Goal: Task Accomplishment & Management: Manage account settings

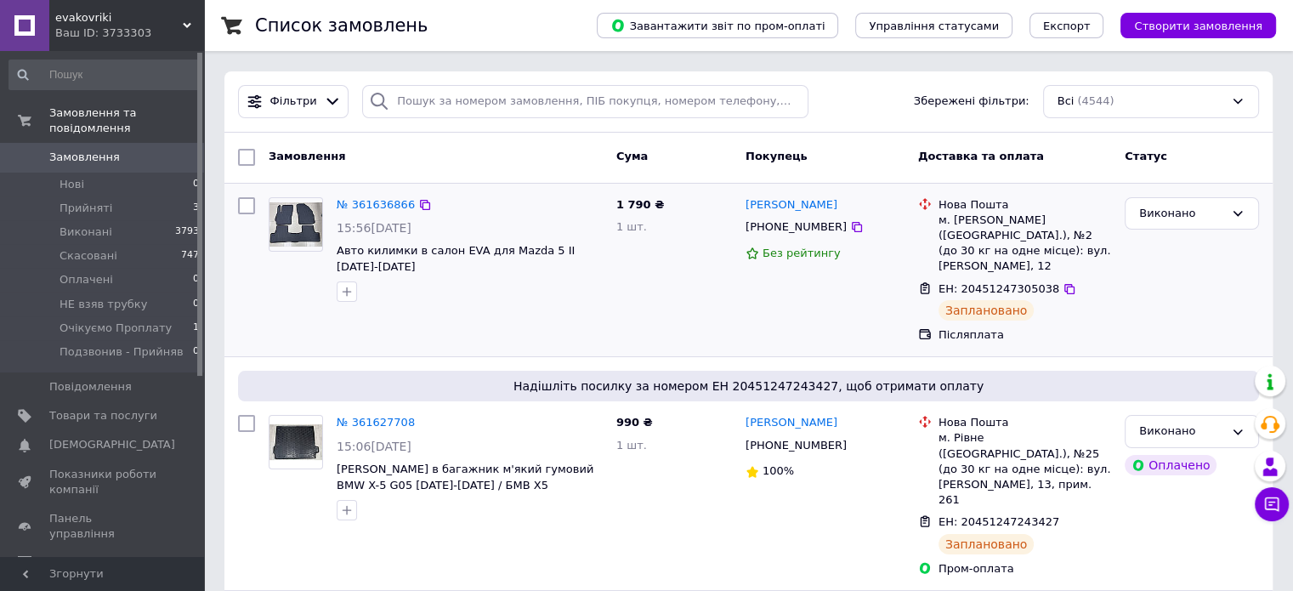
click at [376, 291] on div "№ 361636866 15:56[DATE] Авто килимки в салон EVA для Mazda 5 ІІ [DATE]-[DATE]" at bounding box center [470, 249] width 280 height 119
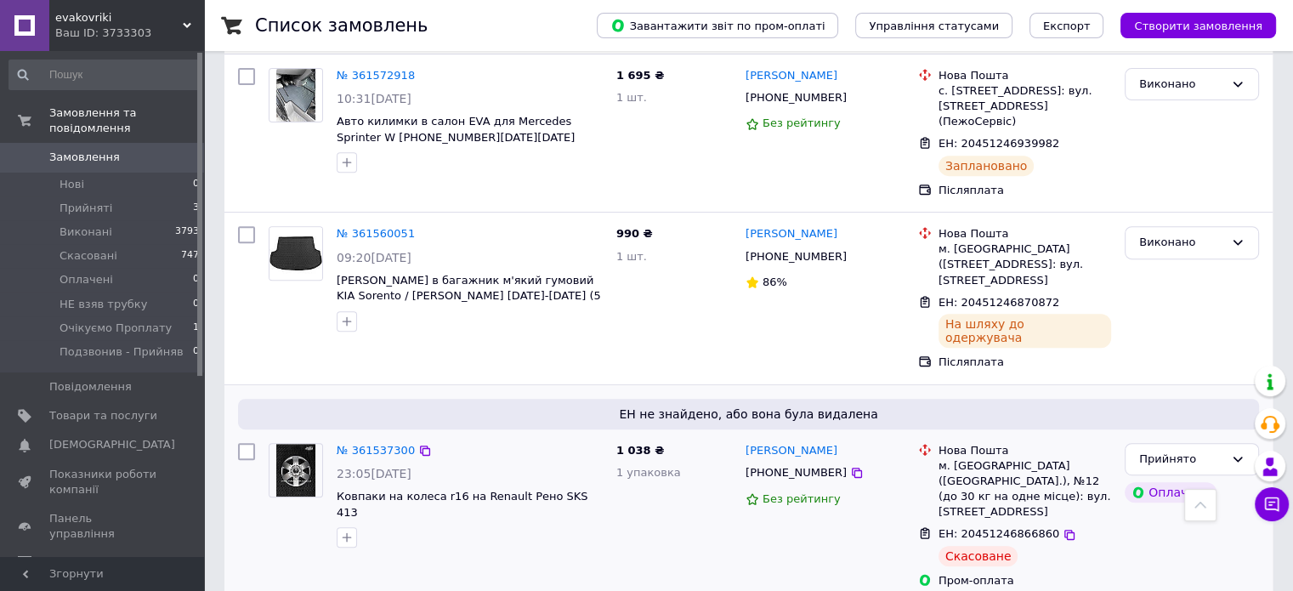
scroll to position [765, 0]
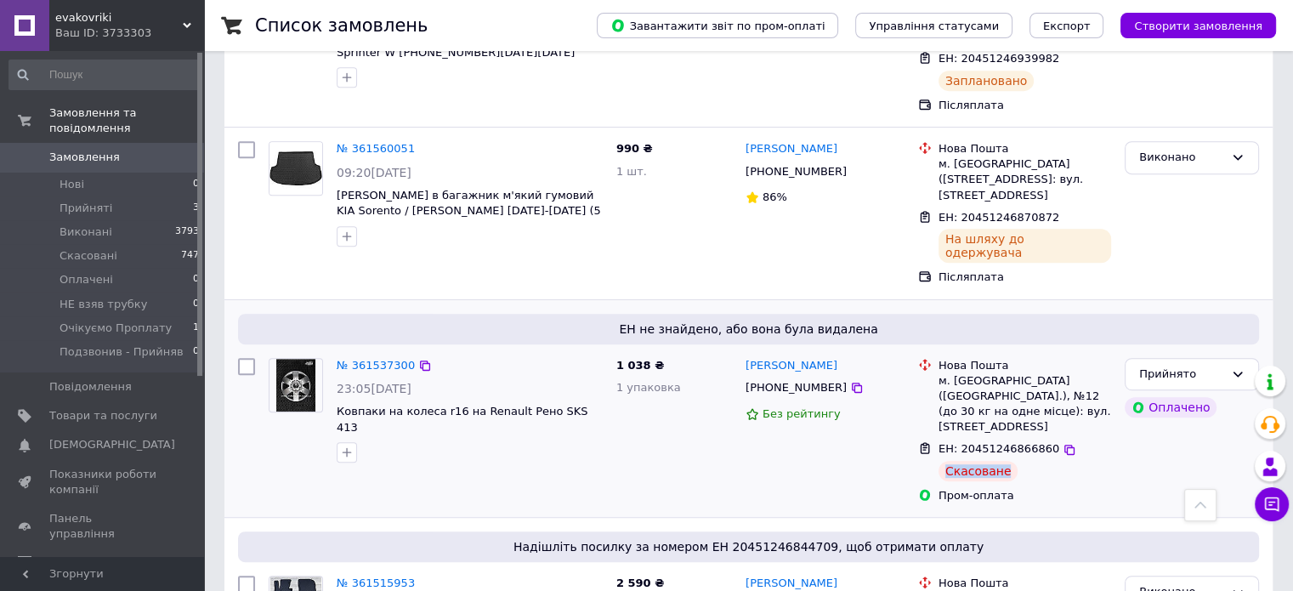
drag, startPoint x: 946, startPoint y: 365, endPoint x: 1049, endPoint y: 367, distance: 102.9
click at [914, 438] on div "ЕН: 20451246866860 Скасоване" at bounding box center [1024, 461] width 179 height 47
click at [385, 359] on link "№ 361537300" at bounding box center [376, 365] width 78 height 13
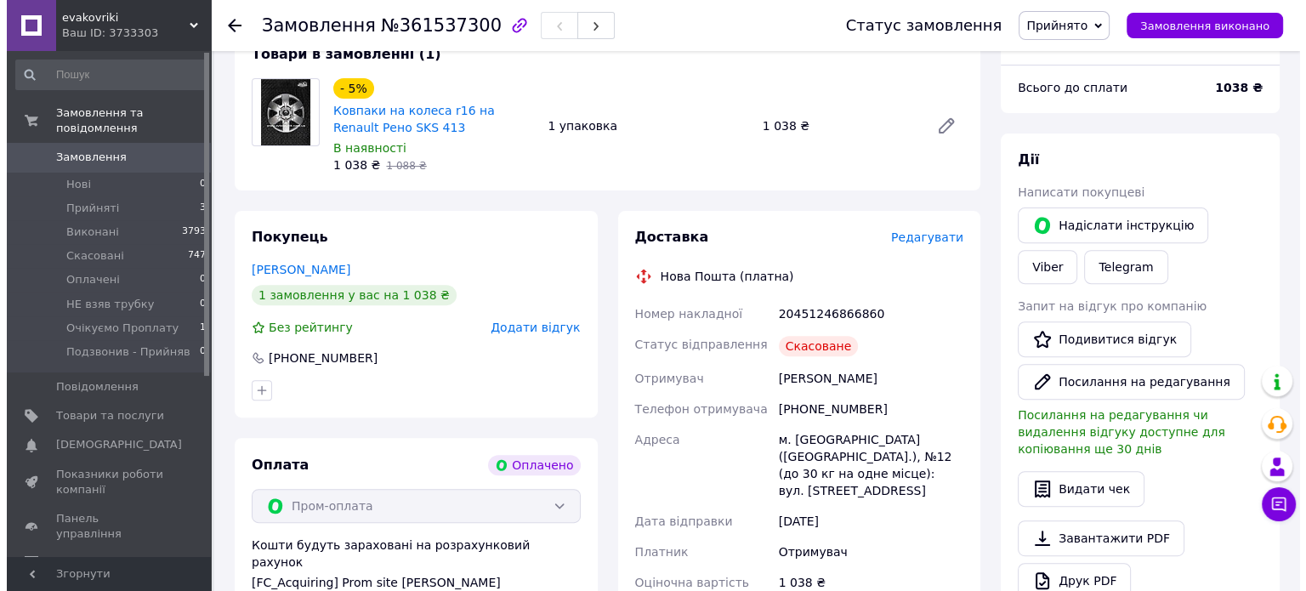
scroll to position [595, 0]
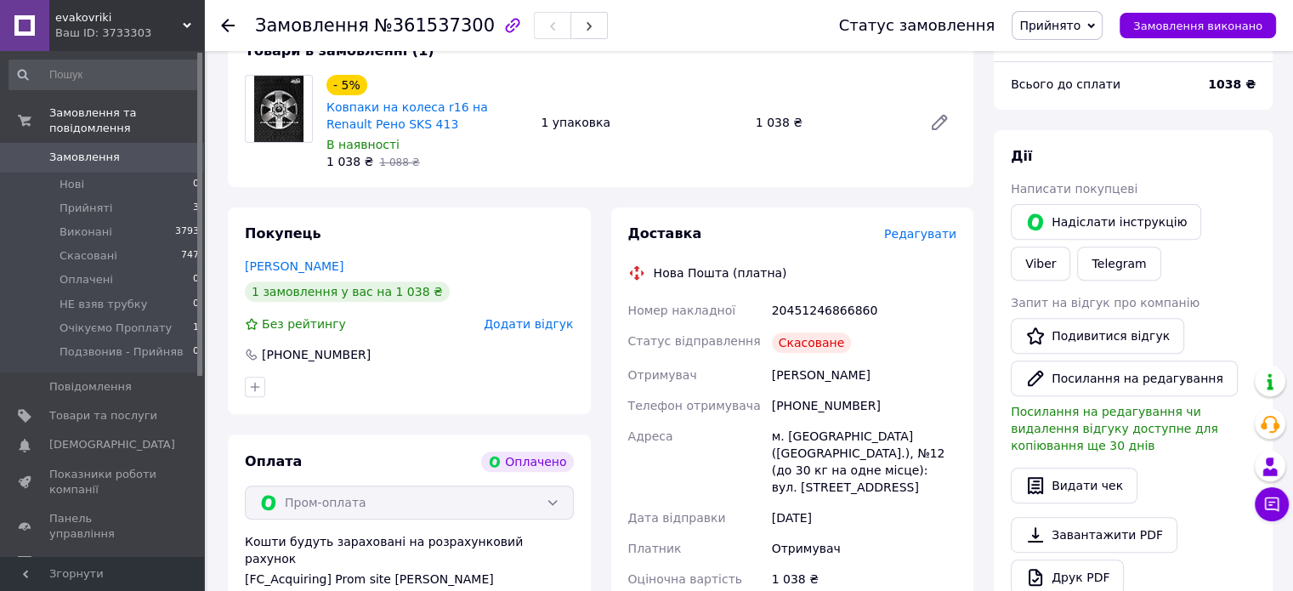
click at [544, 328] on span "Додати відгук" at bounding box center [528, 324] width 89 height 14
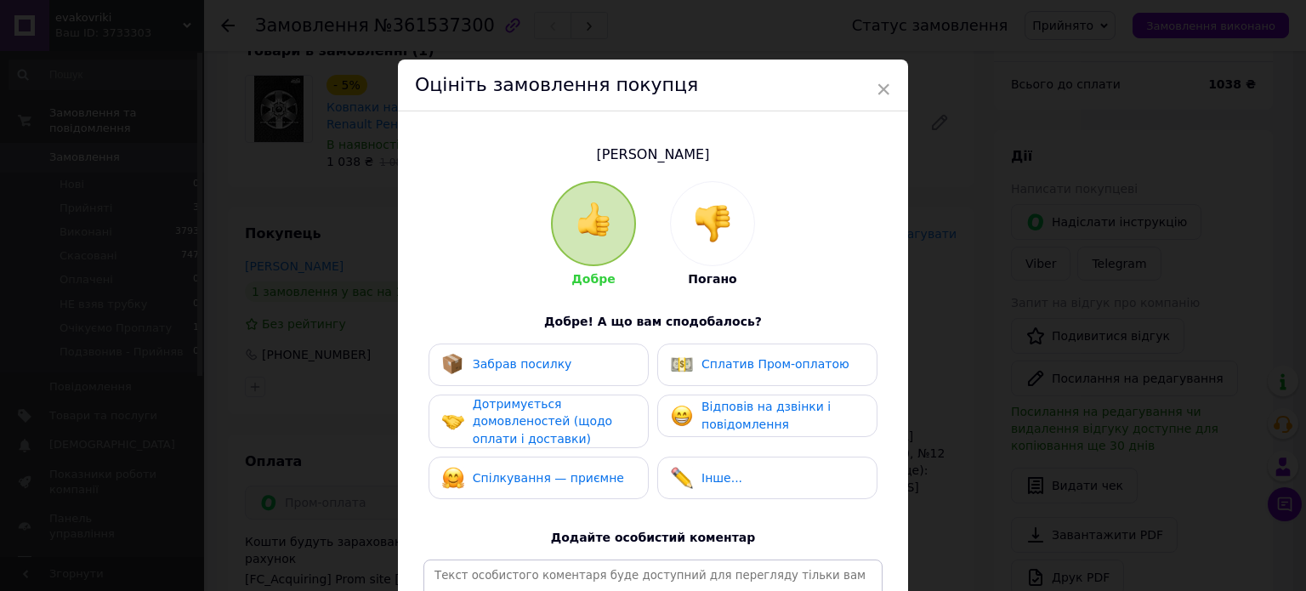
click at [708, 253] on div at bounding box center [712, 223] width 83 height 83
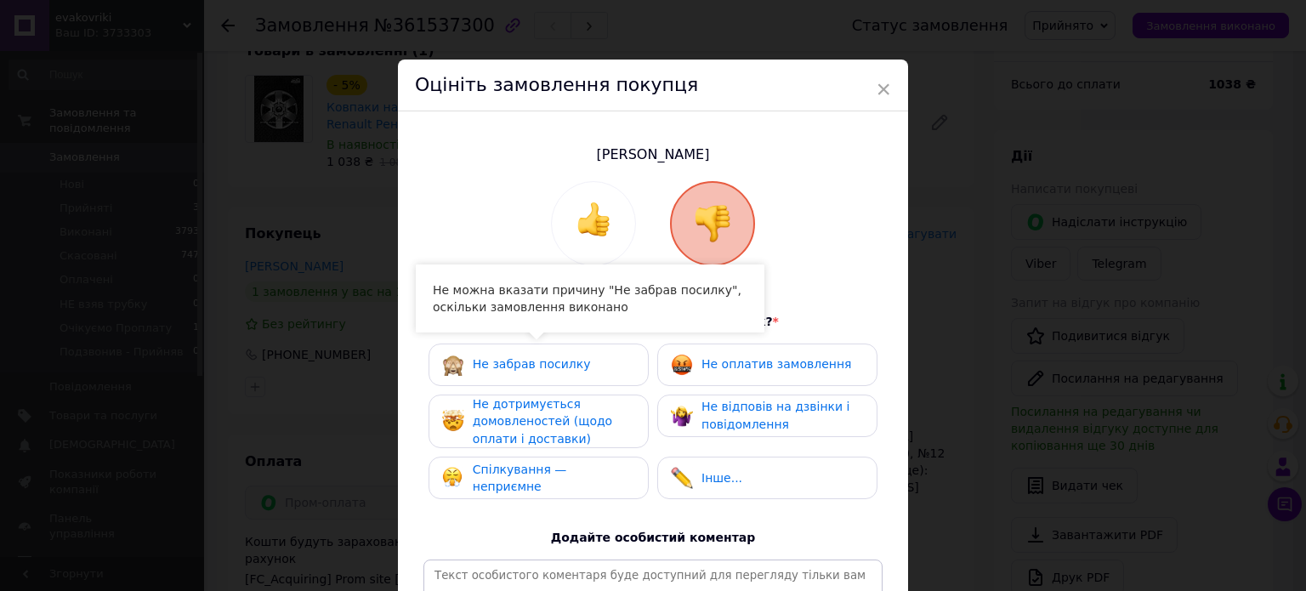
click at [524, 477] on span "Спілкування — неприємне" at bounding box center [520, 477] width 94 height 31
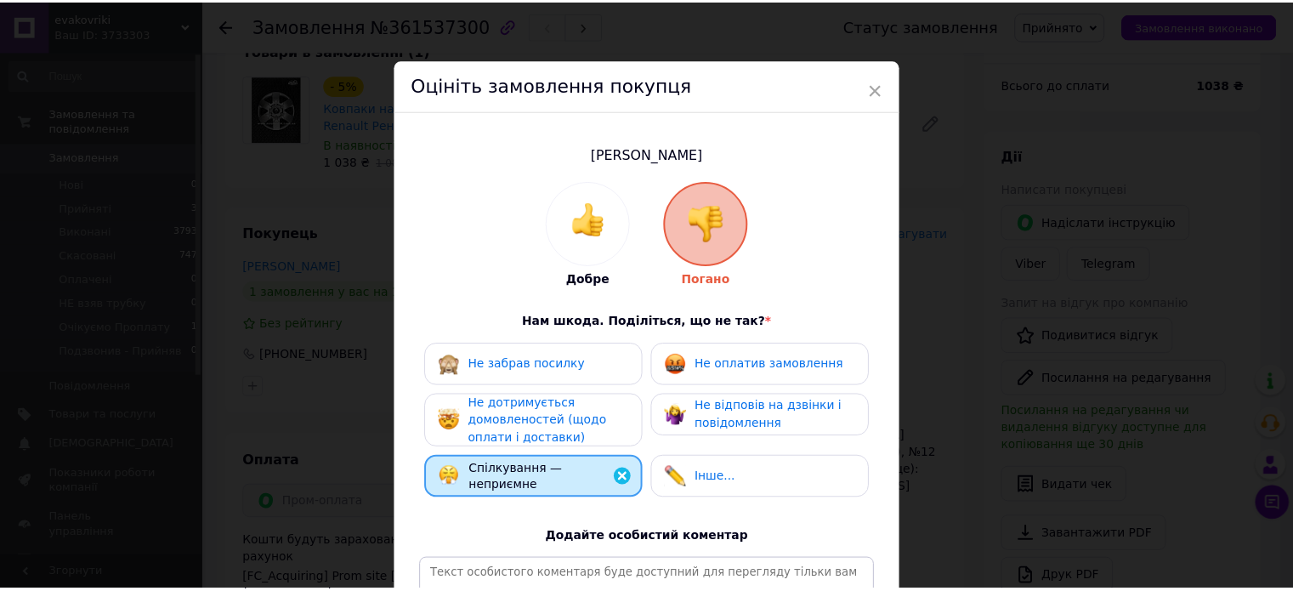
scroll to position [170, 0]
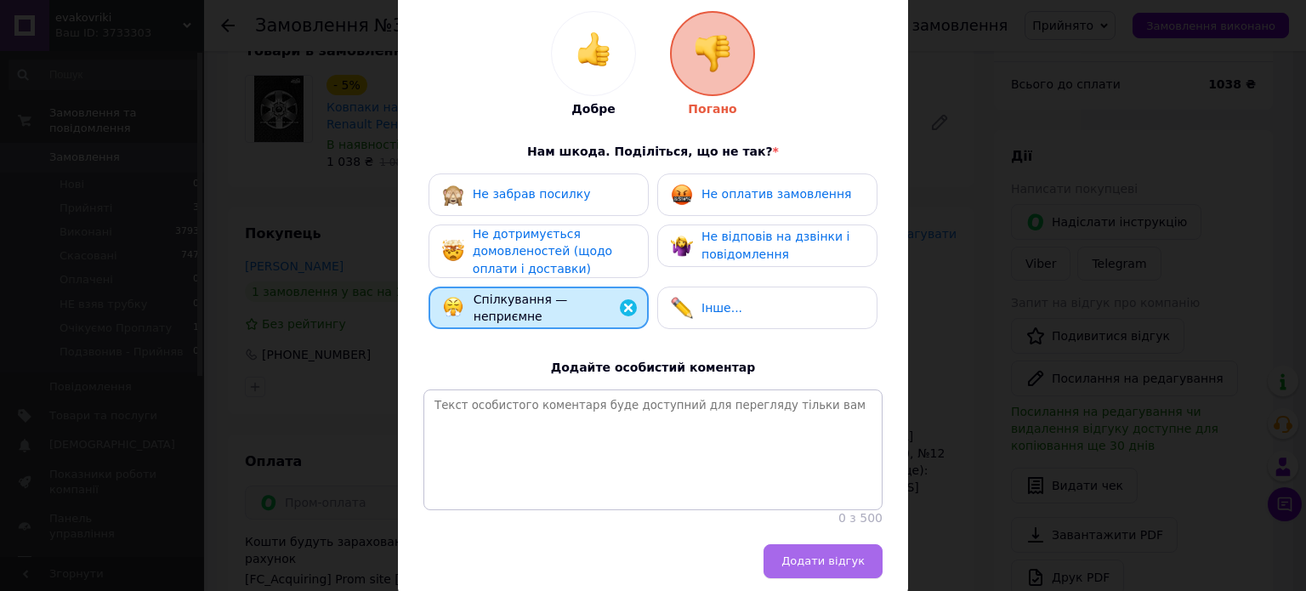
click at [816, 567] on span "Додати відгук" at bounding box center [822, 560] width 83 height 13
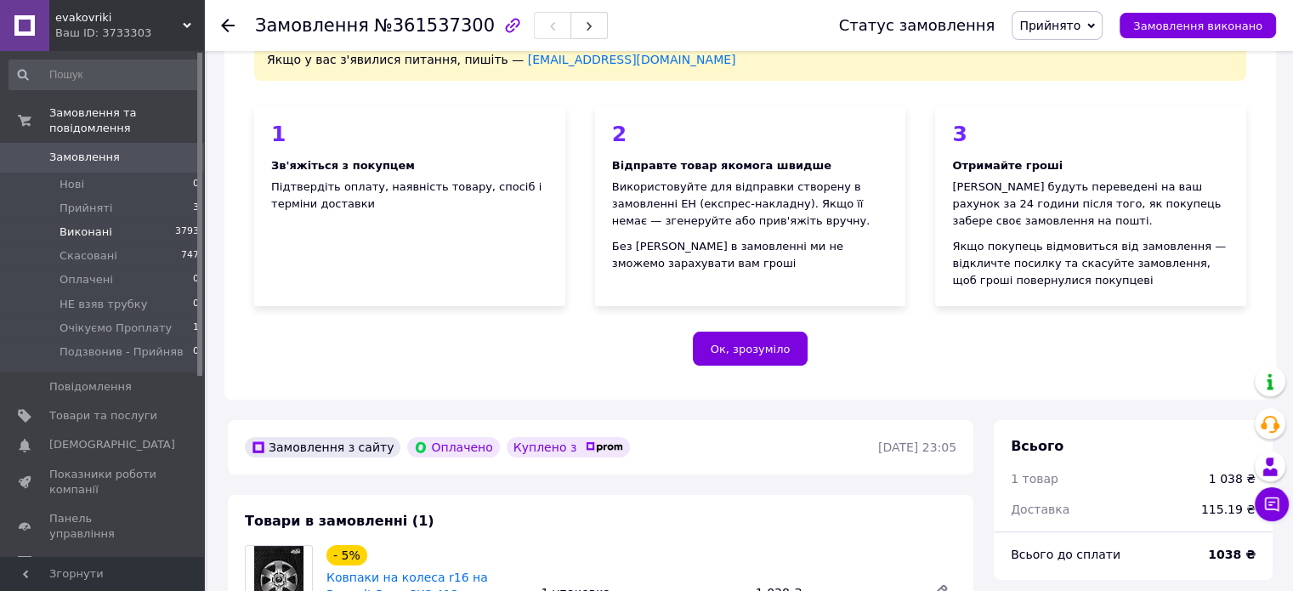
scroll to position [85, 0]
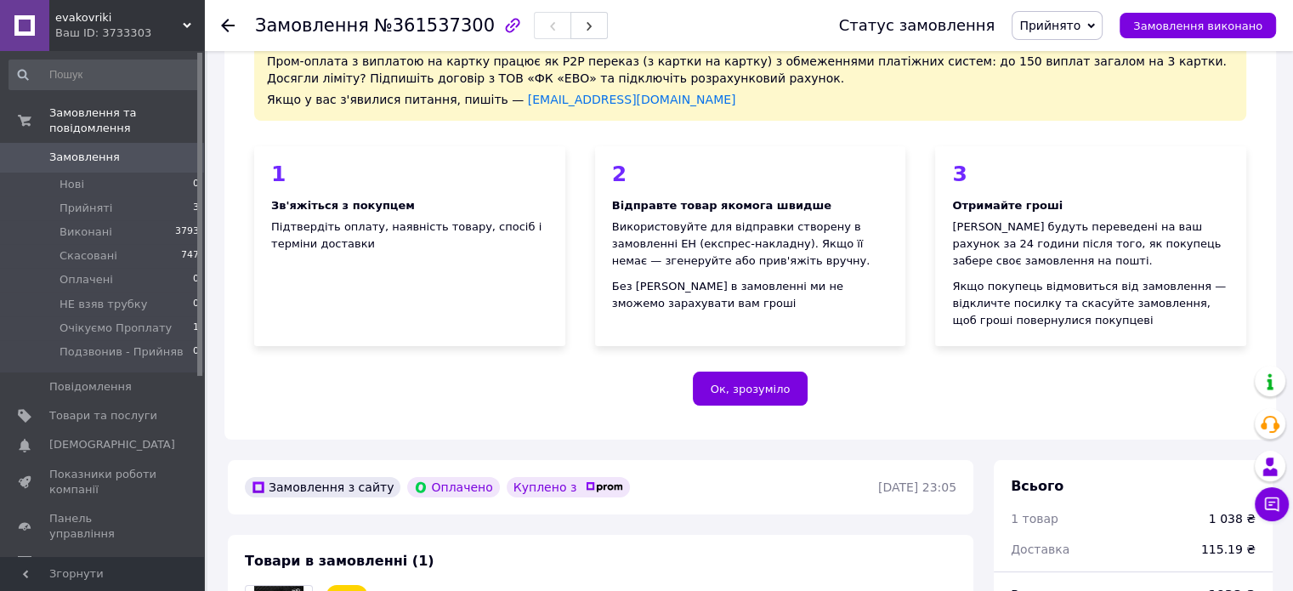
click at [107, 150] on span "Замовлення" at bounding box center [84, 157] width 71 height 15
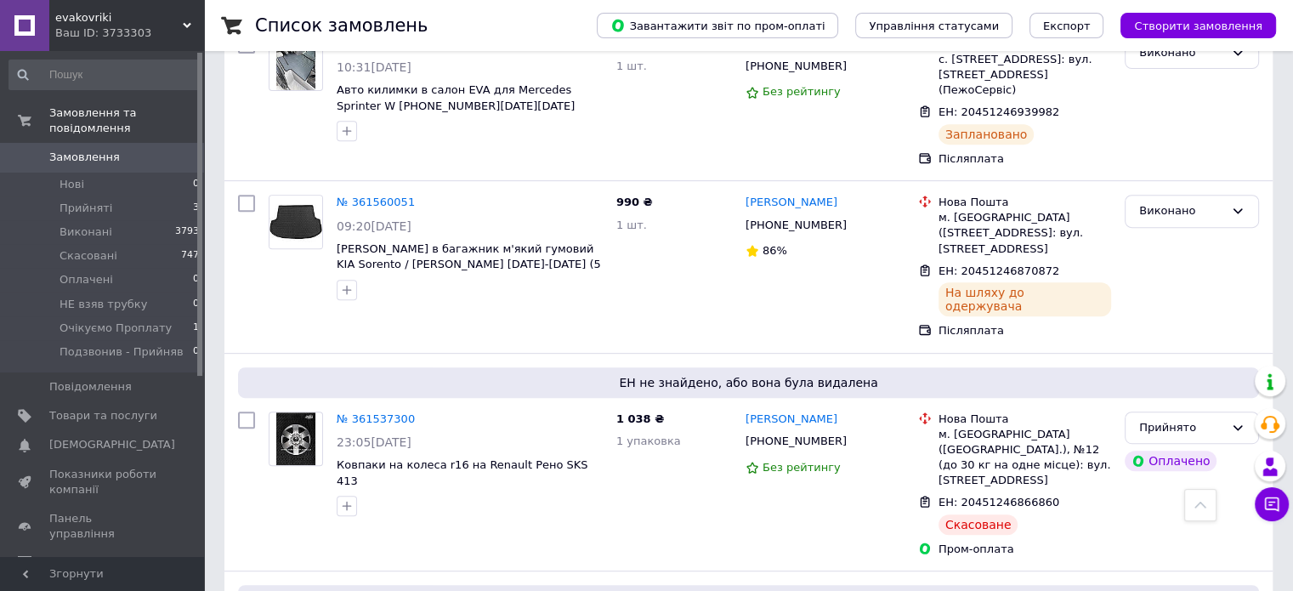
scroll to position [765, 0]
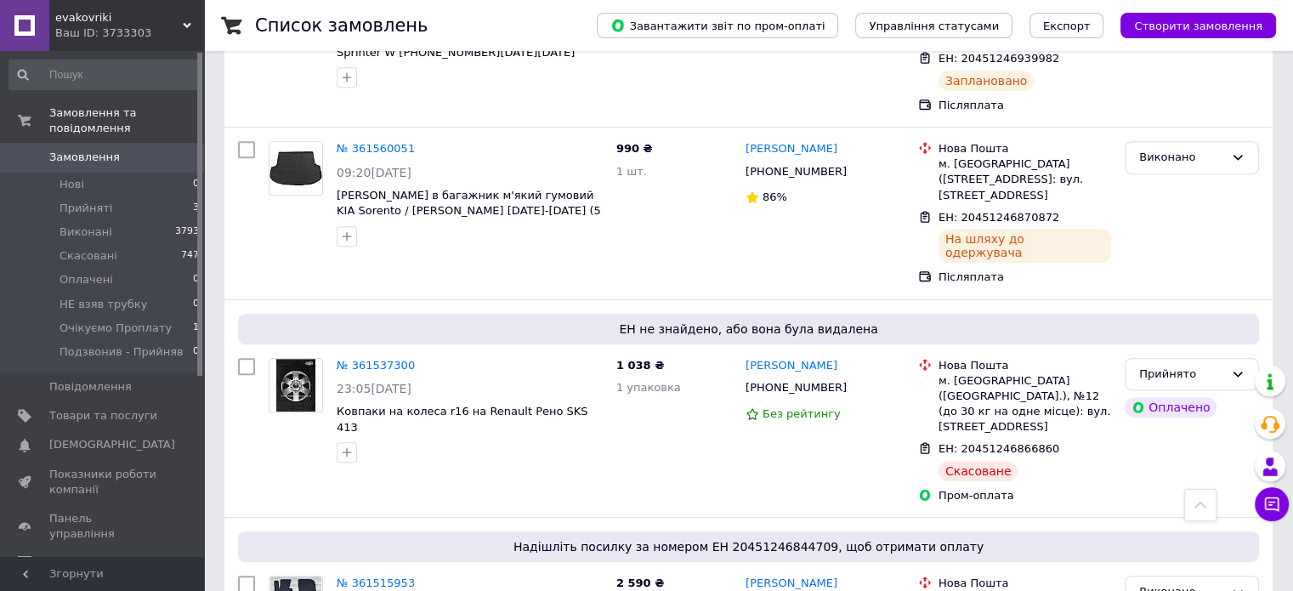
click at [914, 285] on div "Зв'яжіться з покупцем для підтвердження замовлення. Щоб згенерувати ЕН, перейді…" at bounding box center [1104, 241] width 200 height 105
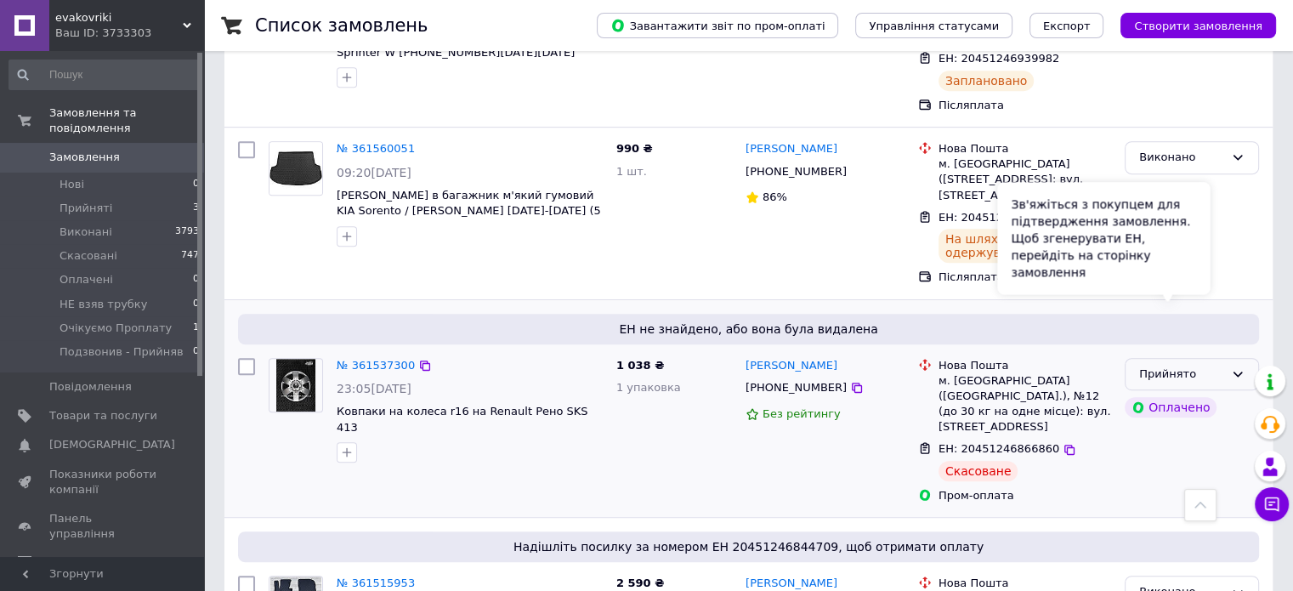
click at [914, 367] on icon at bounding box center [1238, 374] width 14 height 14
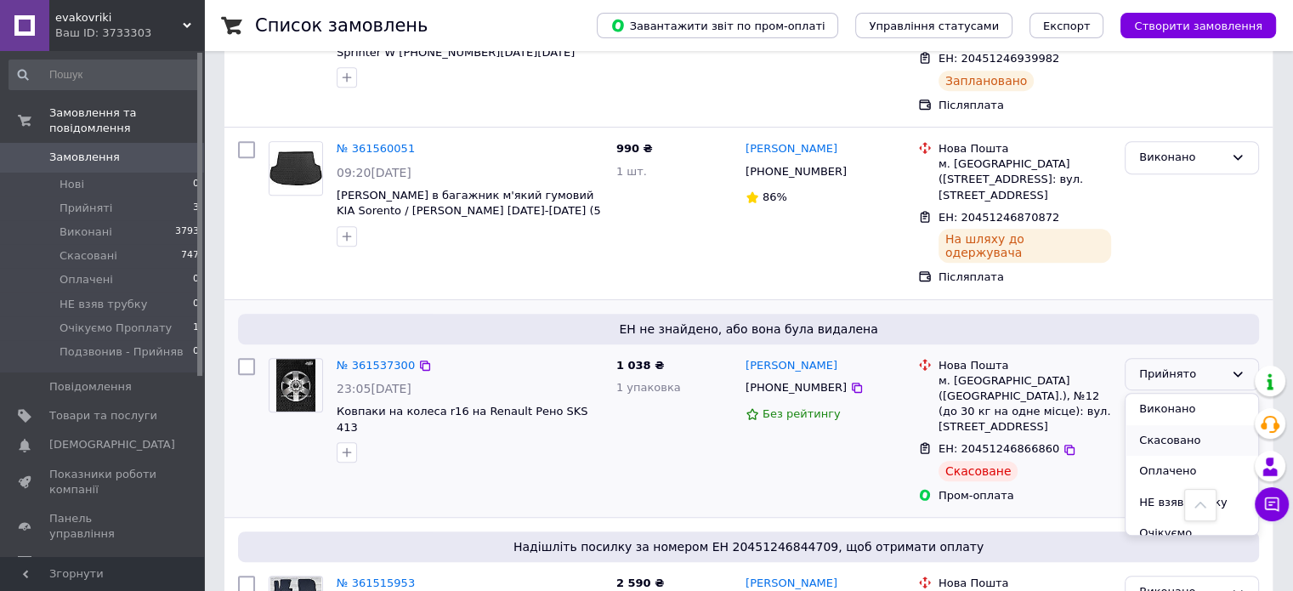
click at [914, 425] on li "Скасовано" at bounding box center [1191, 440] width 133 height 31
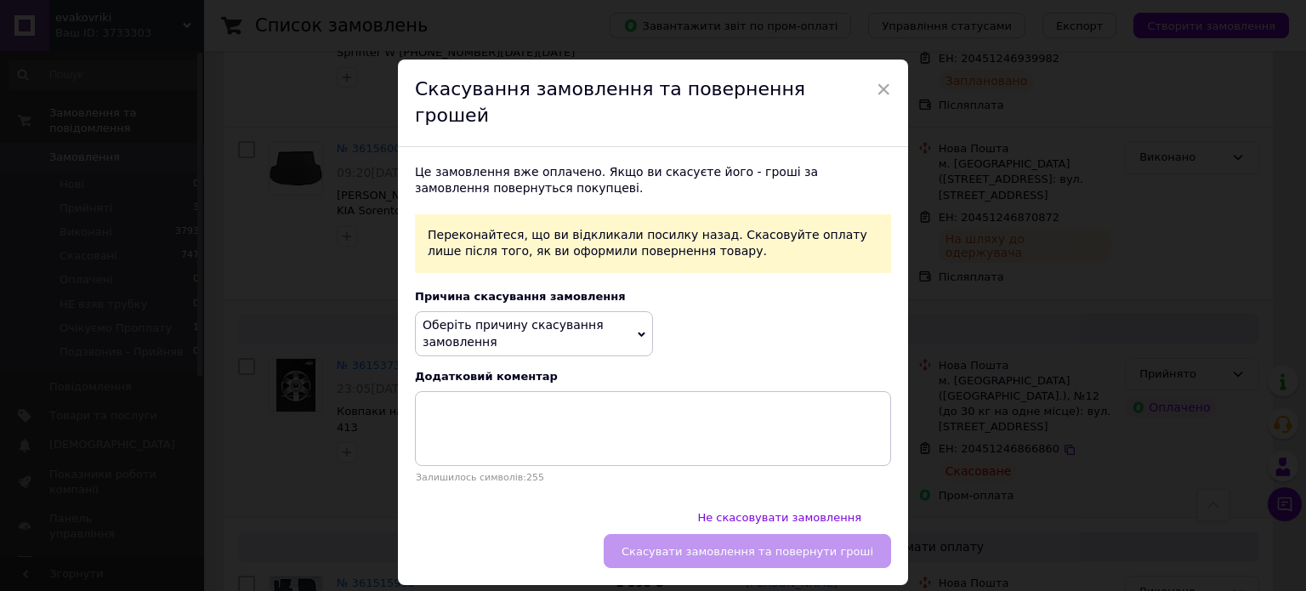
click at [639, 331] on icon at bounding box center [641, 335] width 8 height 8
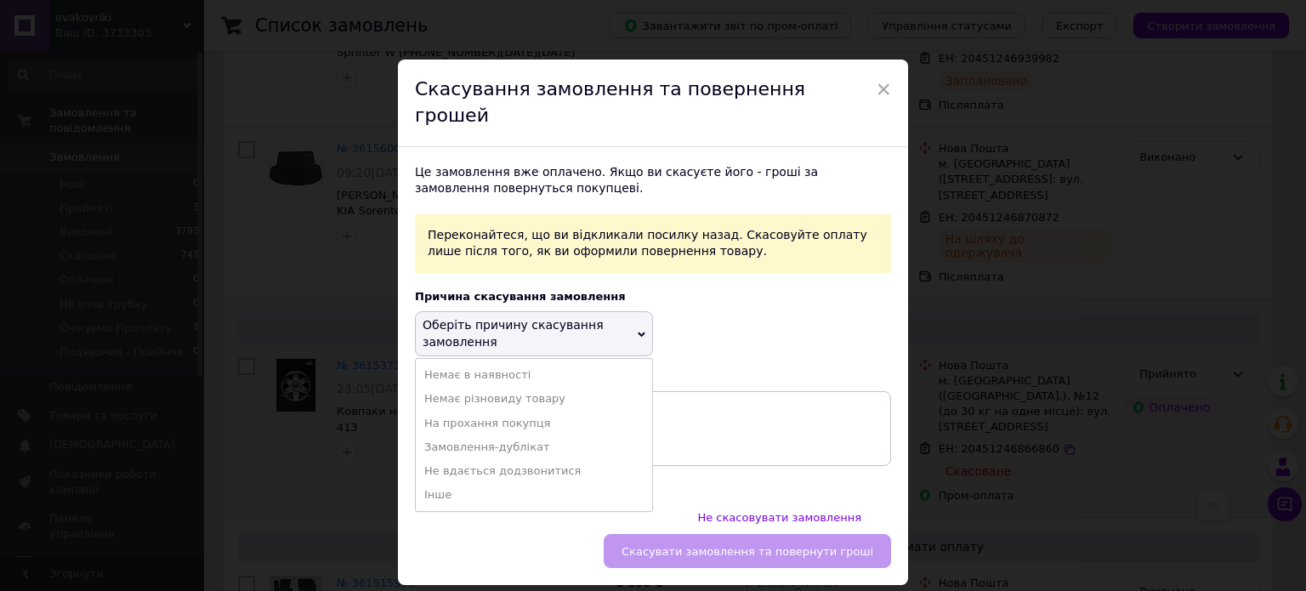
click at [637, 331] on icon at bounding box center [641, 335] width 8 height 8
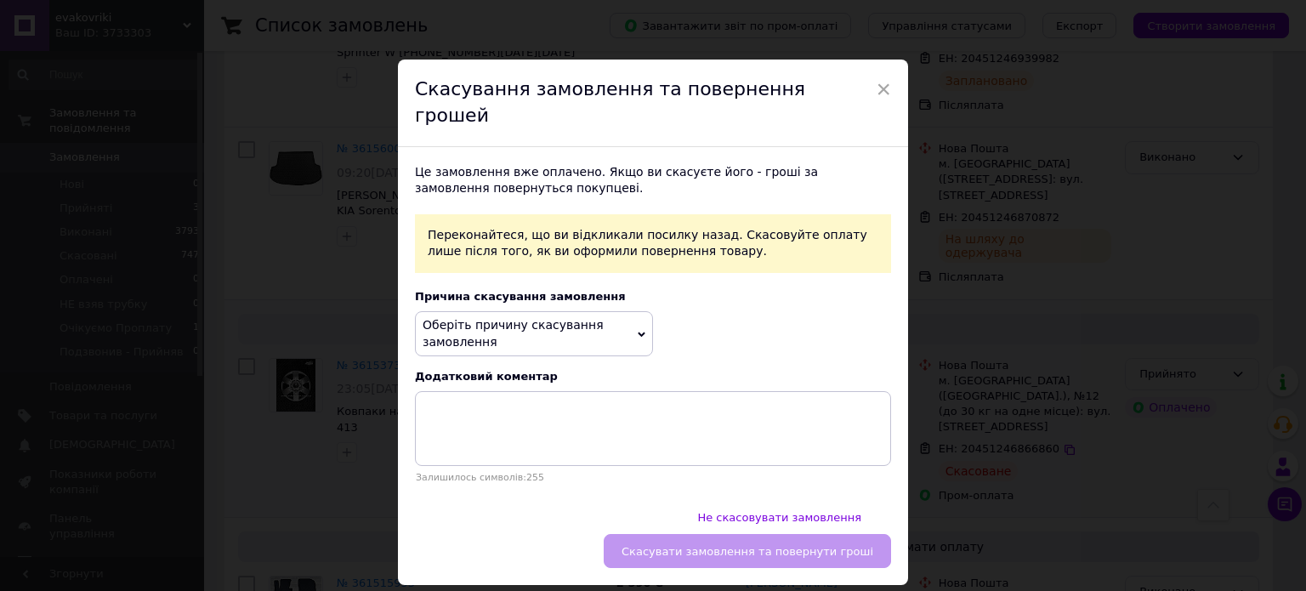
click at [598, 312] on span "Оберіть причину скасування замовлення" at bounding box center [534, 333] width 238 height 45
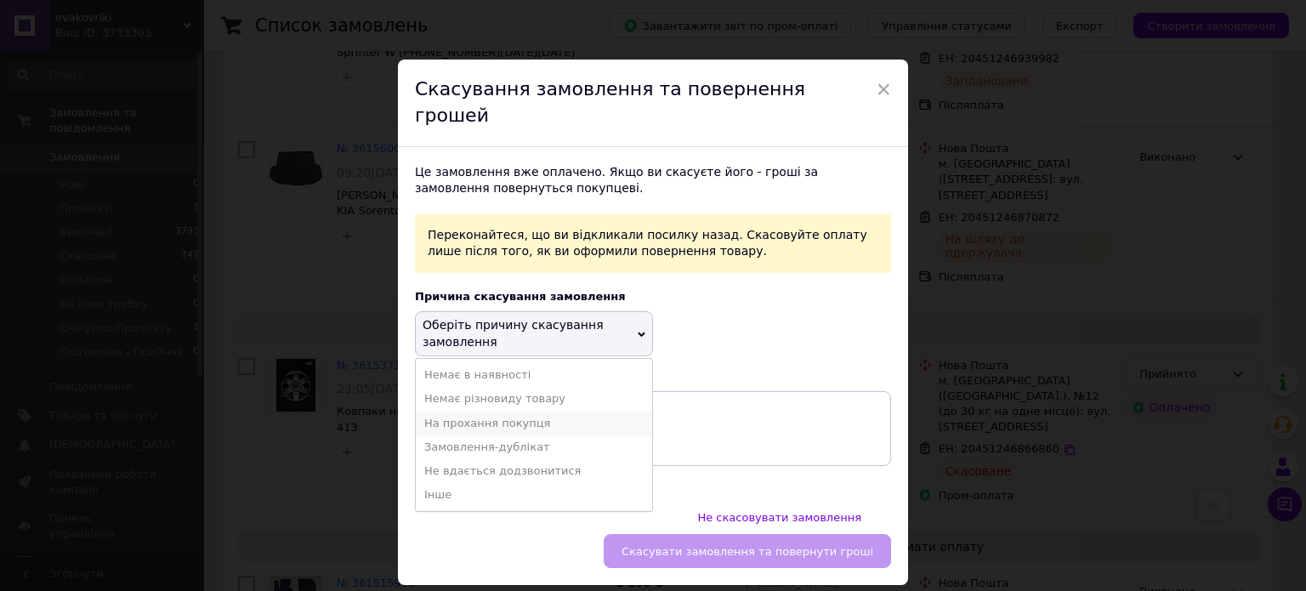
click at [563, 411] on li "На прохання покупця" at bounding box center [534, 423] width 236 height 24
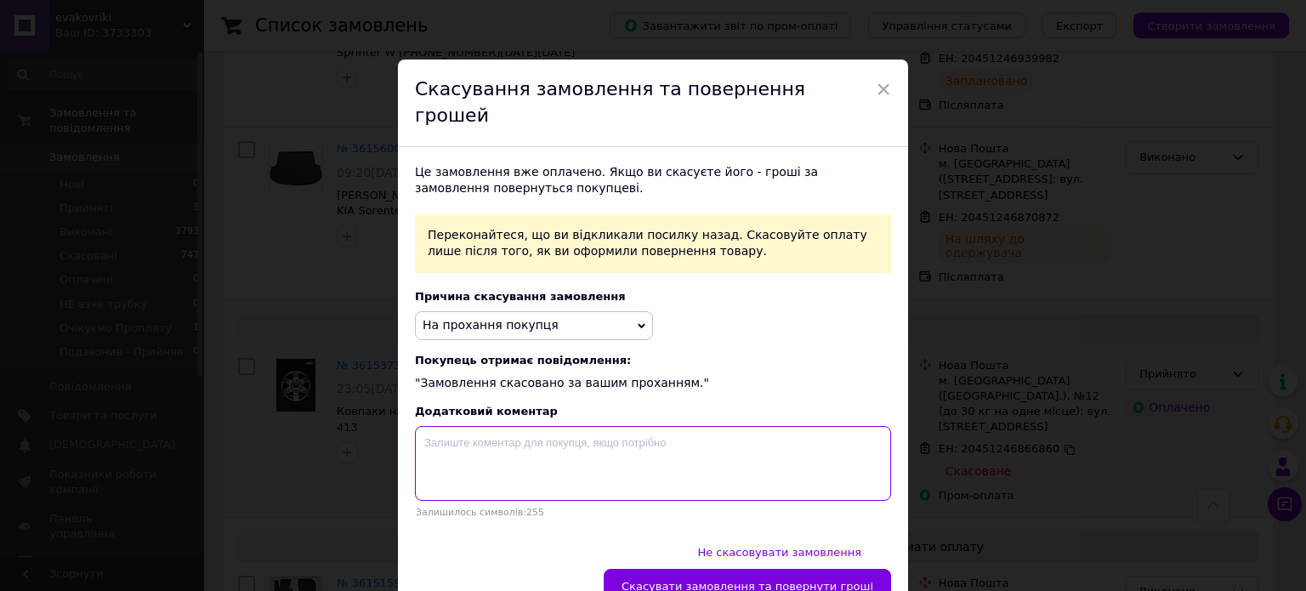
click at [548, 434] on textarea at bounding box center [653, 463] width 476 height 75
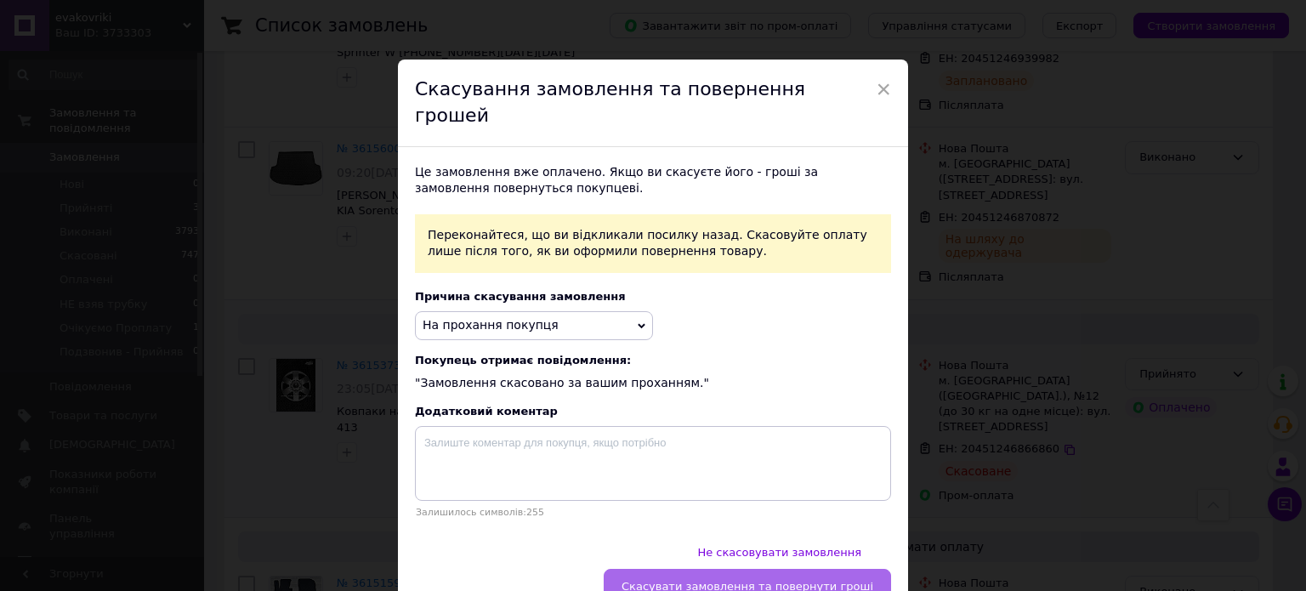
click at [759, 580] on span "Скасувати замовлення та повернути гроші" at bounding box center [747, 586] width 252 height 13
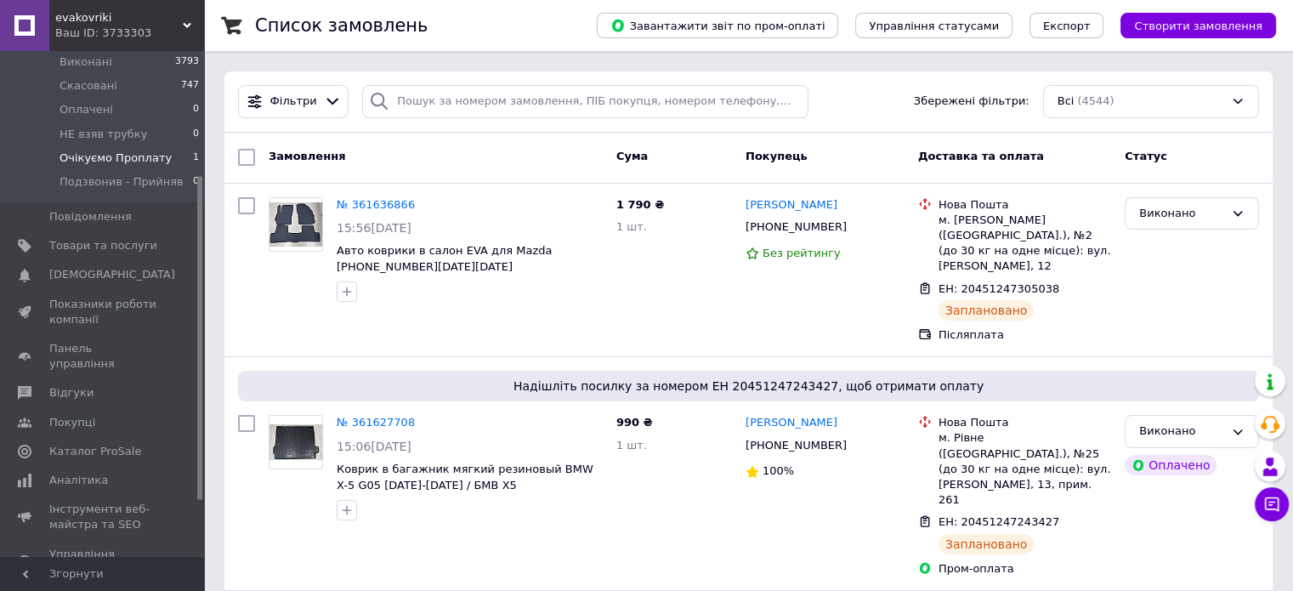
scroll to position [255, 0]
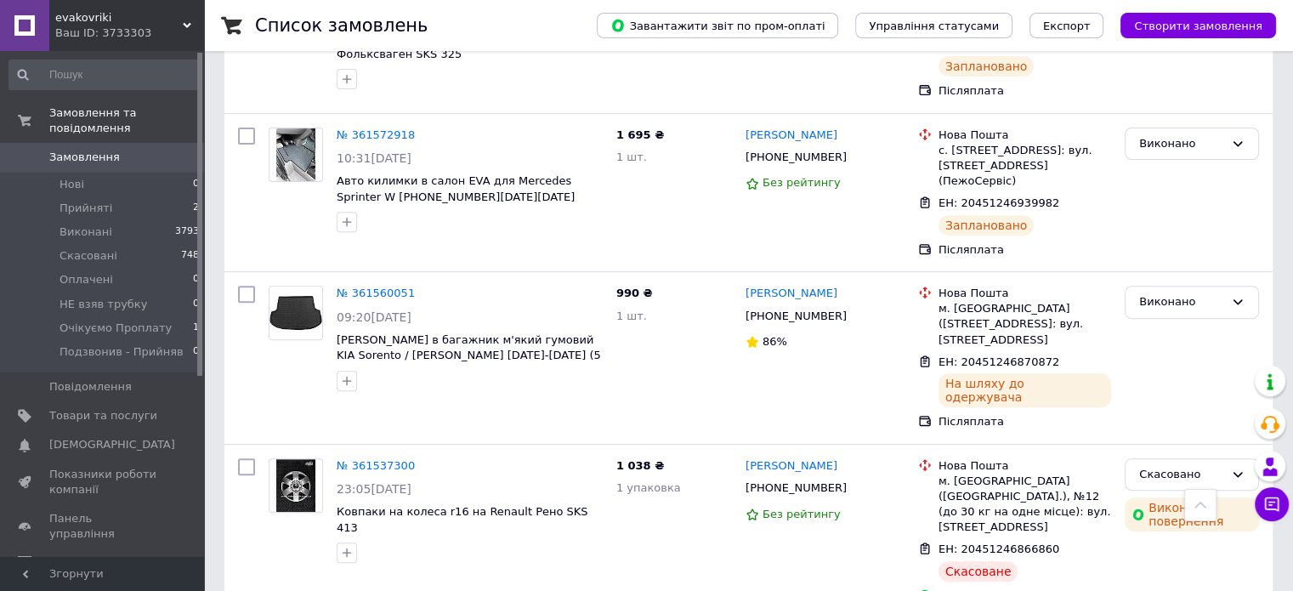
scroll to position [680, 0]
